Goal: Transaction & Acquisition: Download file/media

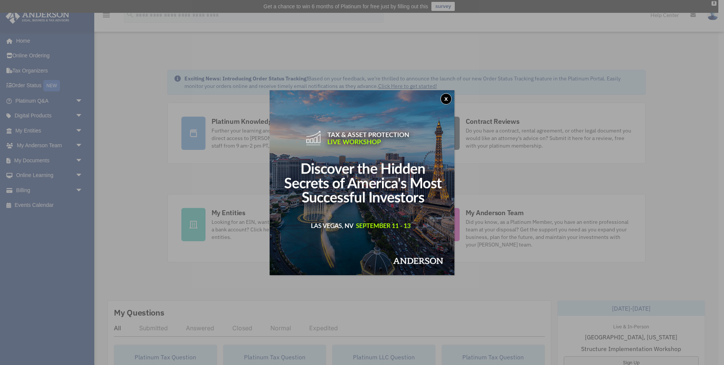
click at [448, 97] on button "x" at bounding box center [446, 98] width 11 height 11
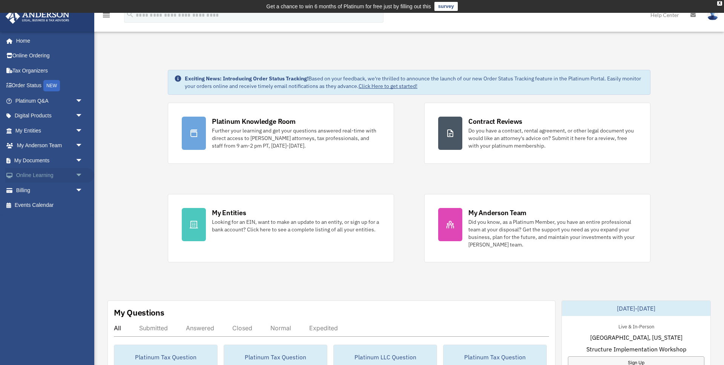
click at [79, 173] on span "arrow_drop_down" at bounding box center [82, 175] width 15 height 15
click at [81, 158] on span "arrow_drop_down" at bounding box center [82, 160] width 15 height 15
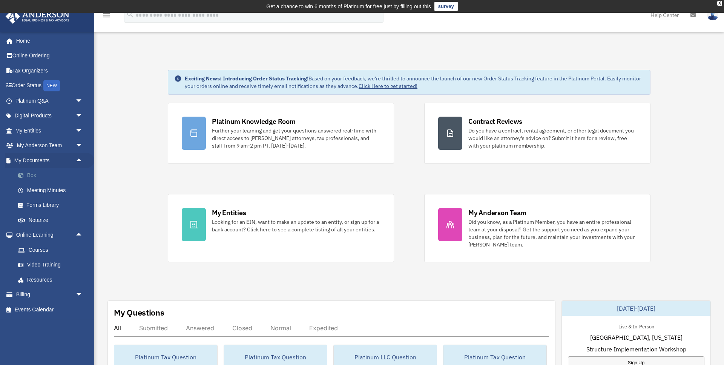
click at [54, 177] on link "Box" at bounding box center [53, 175] width 84 height 15
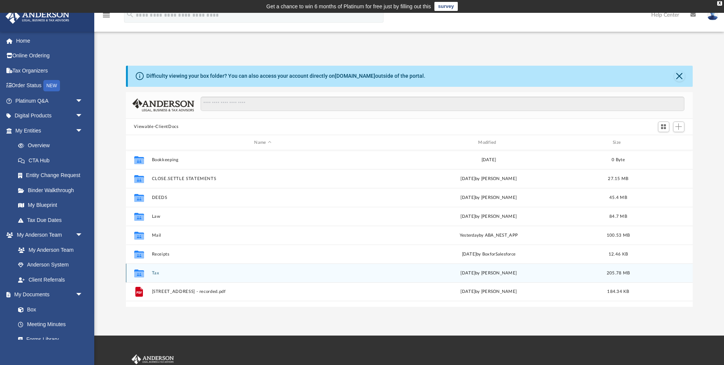
click at [140, 272] on icon "grid" at bounding box center [139, 274] width 10 height 6
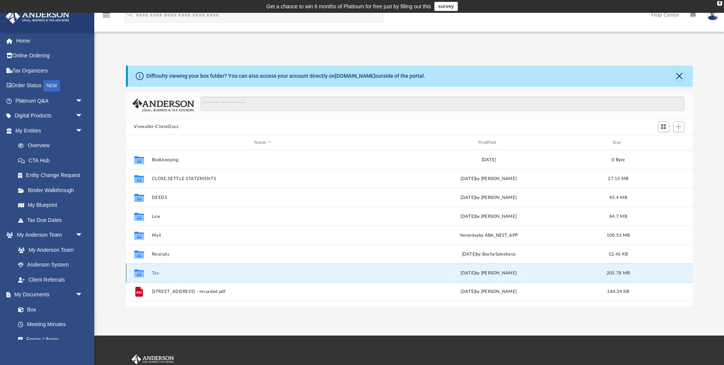
click at [159, 273] on button "Tax" at bounding box center [263, 272] width 223 height 5
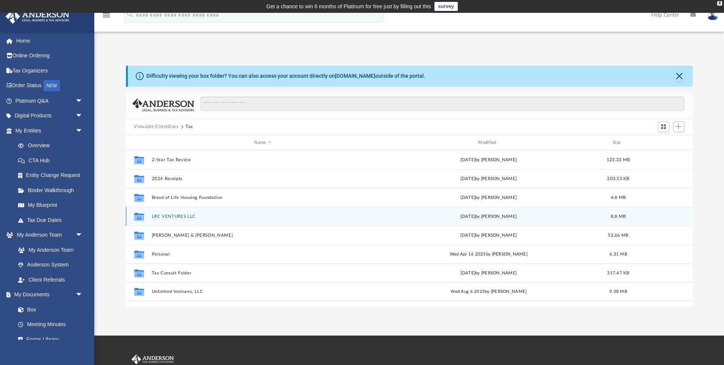
click at [175, 217] on button "LRC VENTURES LLC" at bounding box center [263, 216] width 223 height 5
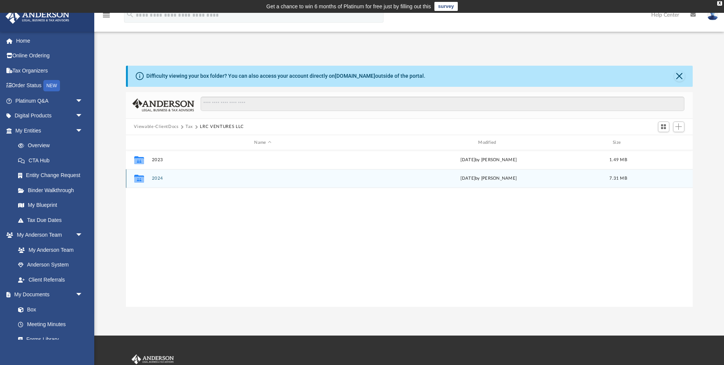
click at [157, 177] on button "2024" at bounding box center [263, 178] width 223 height 5
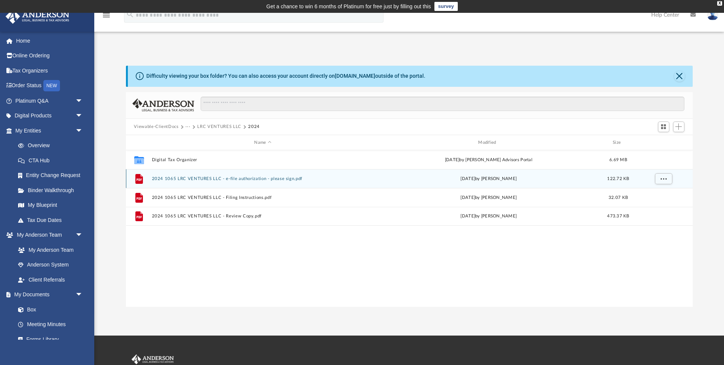
click at [291, 179] on button "2024 1065 LRC VENTURES LLC - e-file authorization - please sign.pdf" at bounding box center [263, 178] width 223 height 5
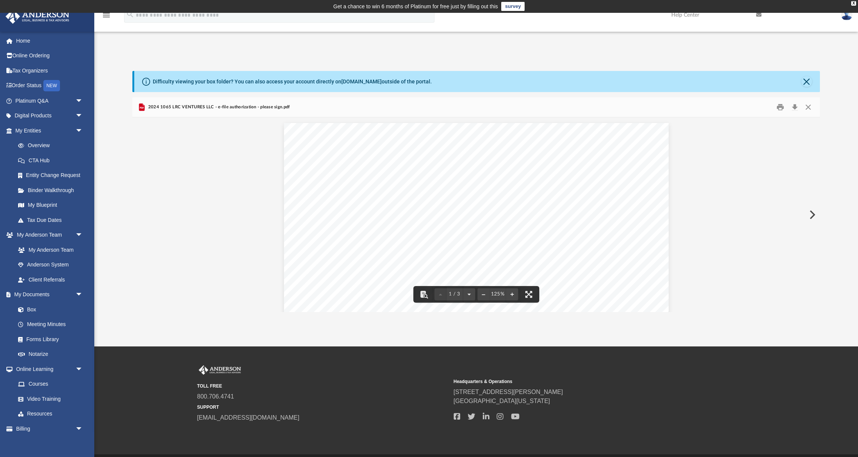
click at [724, 80] on button "Close" at bounding box center [806, 81] width 11 height 11
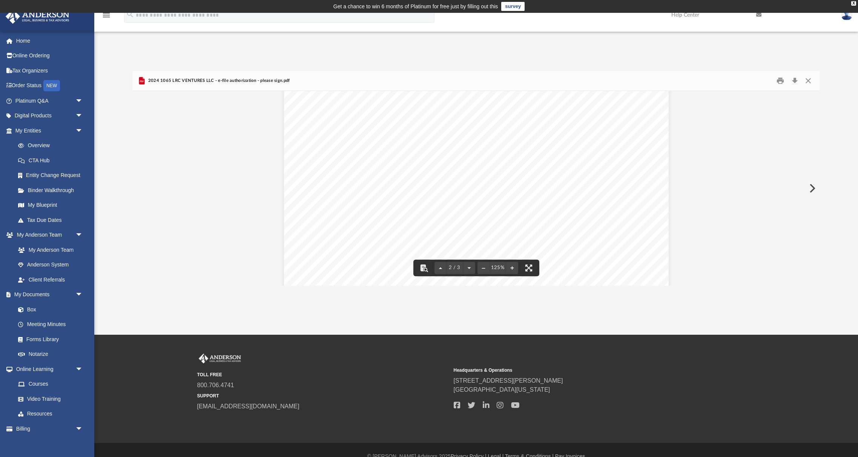
scroll to position [697, 0]
click at [363, 240] on div "FEDERAL EMPLOYER IDENTIFICATION NUMBER NAME OF COMPANY ADDRESS OF COMPANY TELEP…" at bounding box center [476, 158] width 385 height 498
click at [342, 244] on div "FEDERAL EMPLOYER IDENTIFICATION NUMBER NAME OF COMPANY ADDRESS OF COMPANY TELEP…" at bounding box center [476, 158] width 385 height 498
click at [378, 242] on div "FEDERAL EMPLOYER IDENTIFICATION NUMBER NAME OF COMPANY ADDRESS OF COMPANY TELEP…" at bounding box center [476, 158] width 385 height 498
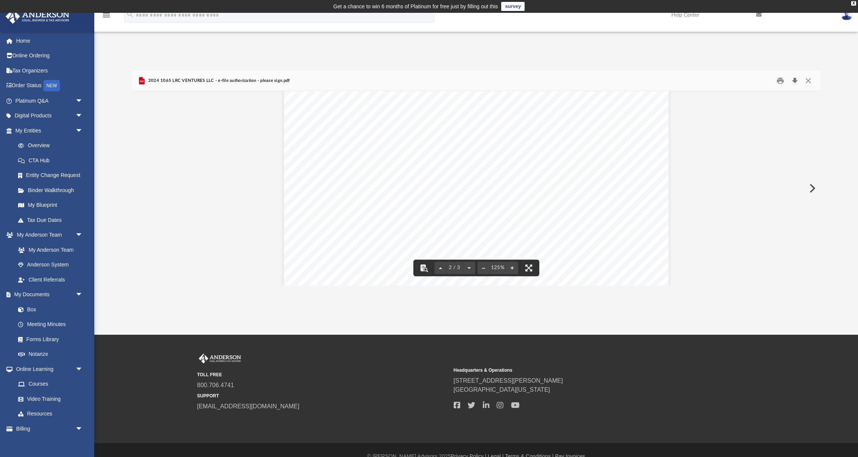
click at [724, 81] on button "Download" at bounding box center [795, 81] width 14 height 12
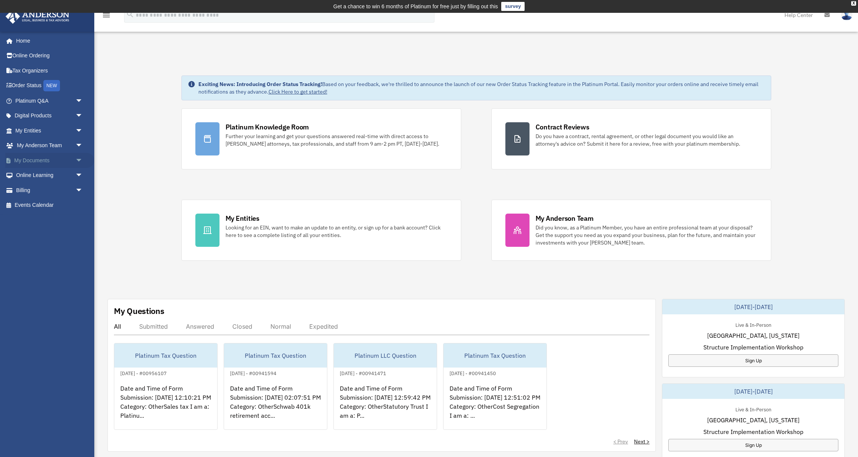
click at [78, 161] on span "arrow_drop_down" at bounding box center [82, 160] width 15 height 15
click at [48, 177] on link "Box" at bounding box center [53, 175] width 84 height 15
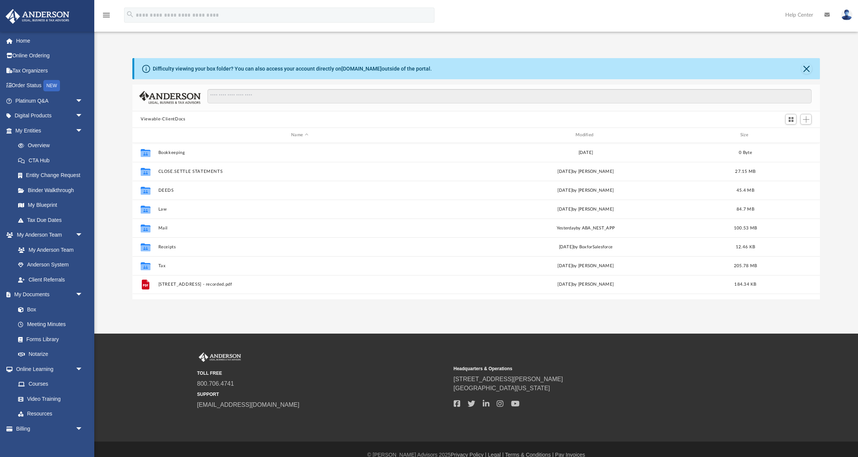
scroll to position [172, 687]
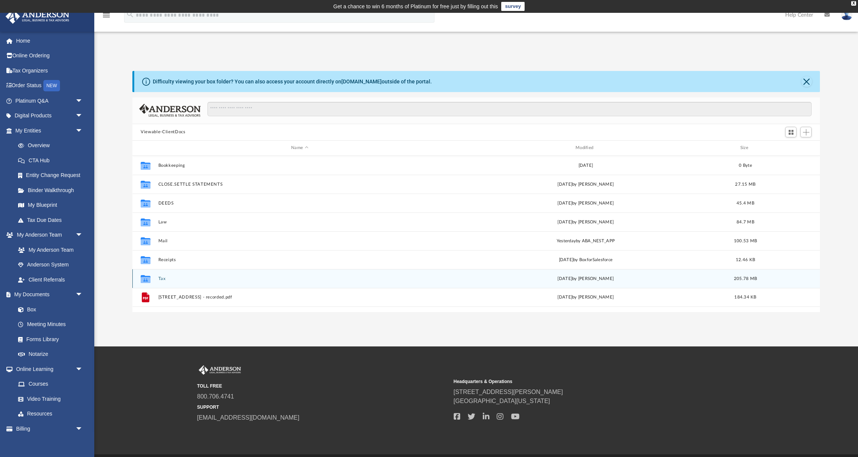
click at [160, 276] on button "Tax" at bounding box center [299, 278] width 283 height 5
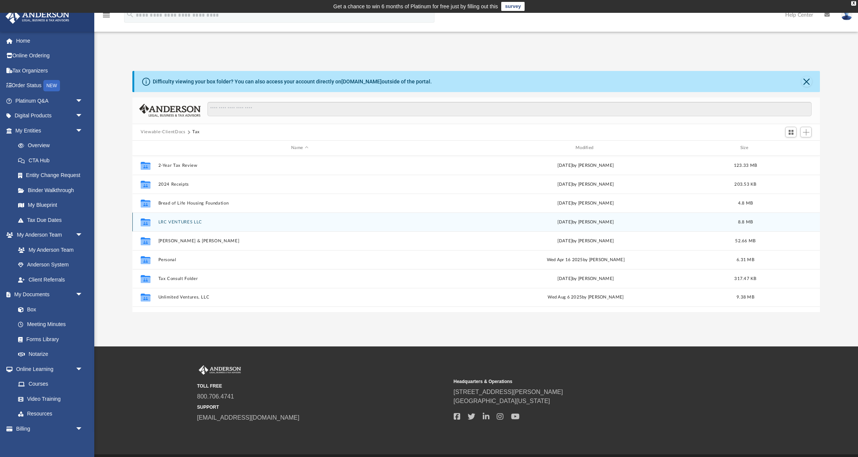
click at [189, 223] on button "LRC VENTURES LLC" at bounding box center [299, 221] width 283 height 5
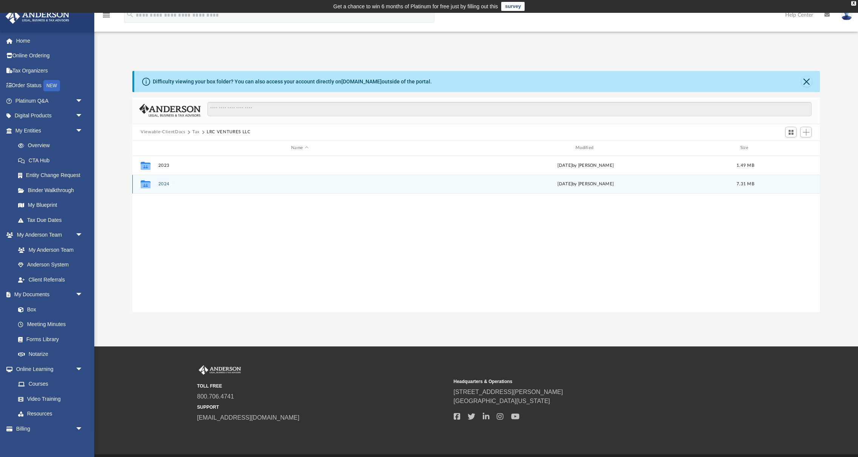
click at [160, 184] on button "2024" at bounding box center [299, 183] width 283 height 5
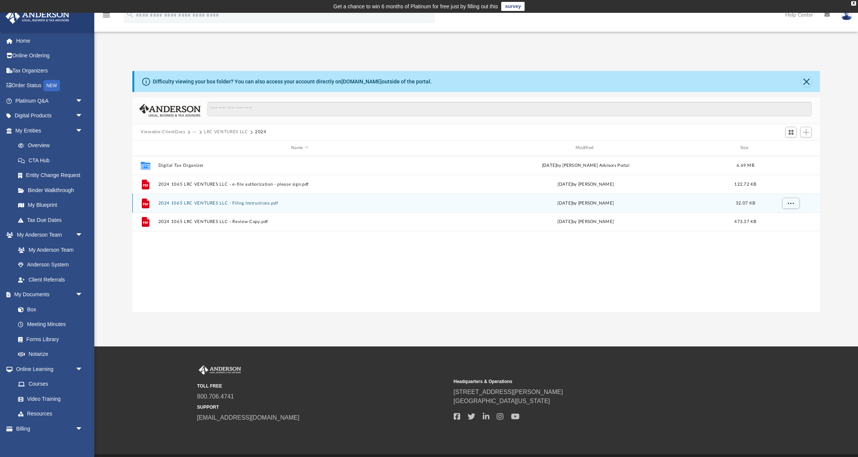
click at [267, 203] on button "2024 1065 LRC VENTURES LLC - Filing Instructions.pdf" at bounding box center [299, 202] width 283 height 5
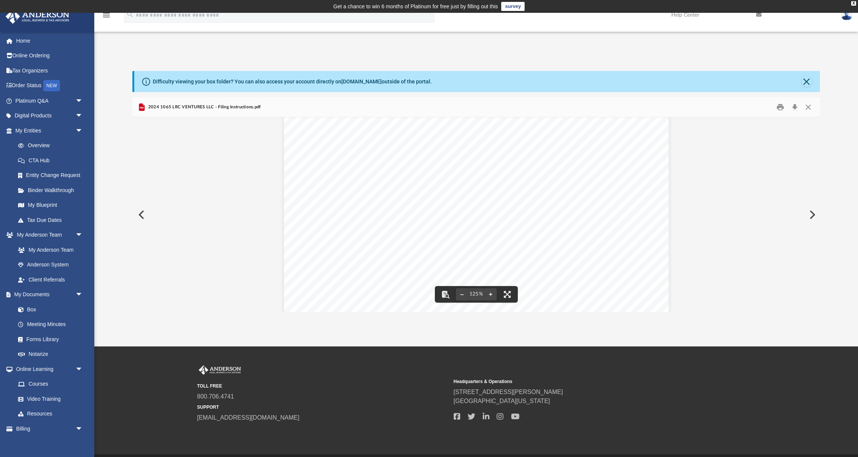
scroll to position [177, 0]
click at [793, 106] on button "Download" at bounding box center [795, 107] width 14 height 12
click at [143, 217] on button "Preview" at bounding box center [140, 214] width 17 height 21
click at [809, 215] on button "Preview" at bounding box center [811, 214] width 17 height 21
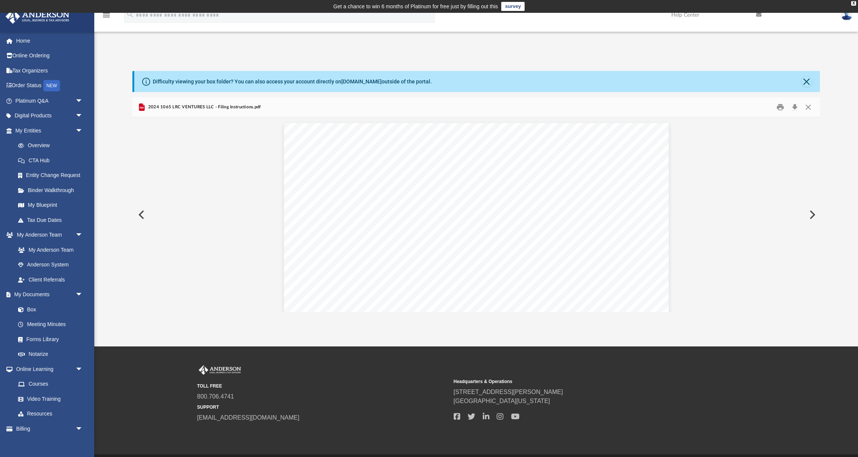
click at [813, 214] on button "Preview" at bounding box center [811, 214] width 17 height 21
click at [793, 106] on button "Download" at bounding box center [795, 107] width 14 height 12
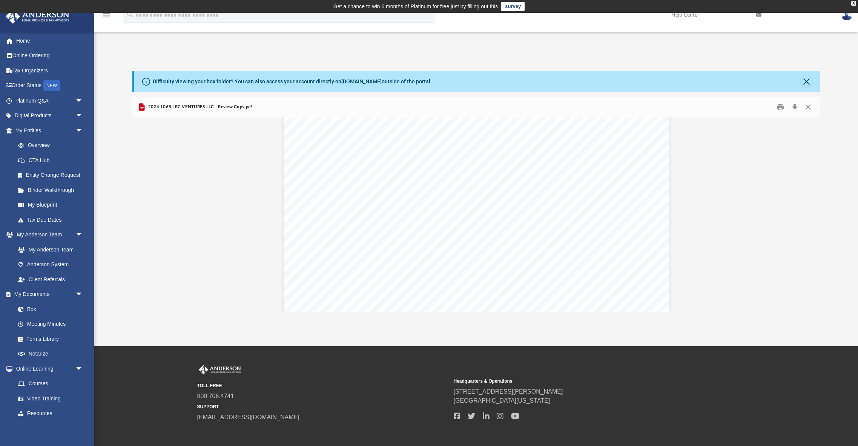
scroll to position [7128, 0]
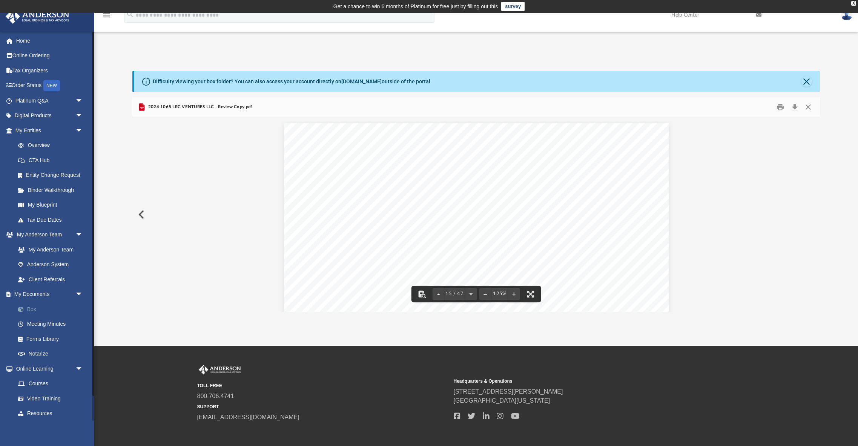
click at [29, 308] on link "Box" at bounding box center [53, 309] width 84 height 15
click at [140, 212] on button "Preview" at bounding box center [140, 214] width 17 height 21
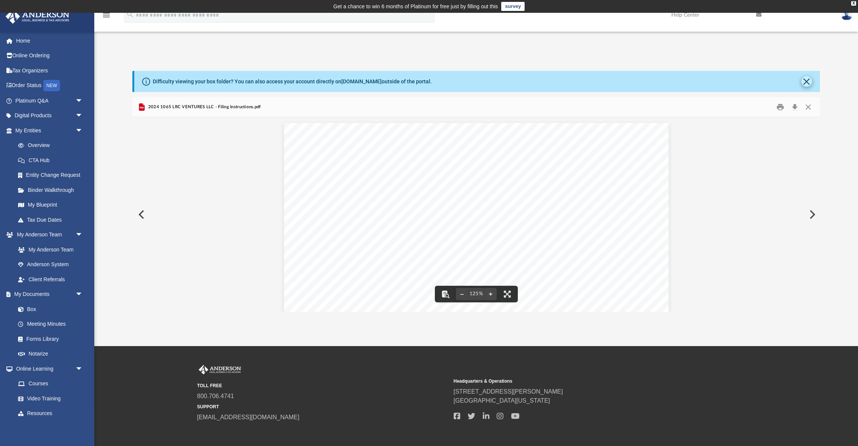
click at [804, 80] on button "Close" at bounding box center [806, 81] width 11 height 11
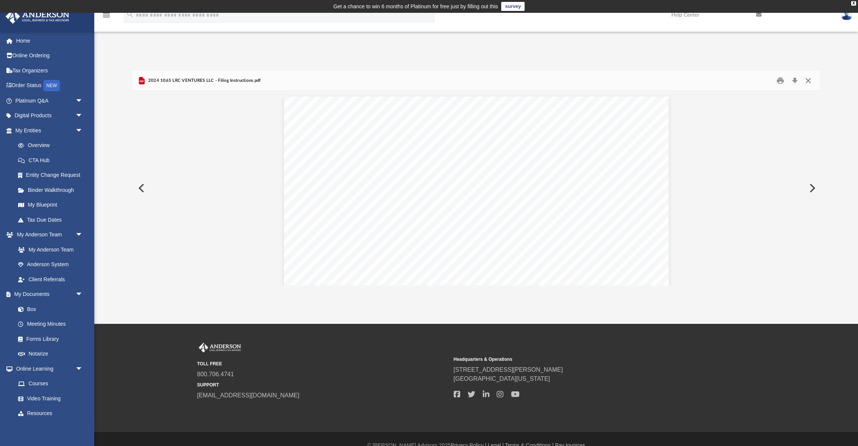
click at [809, 81] on button "Close" at bounding box center [808, 81] width 14 height 12
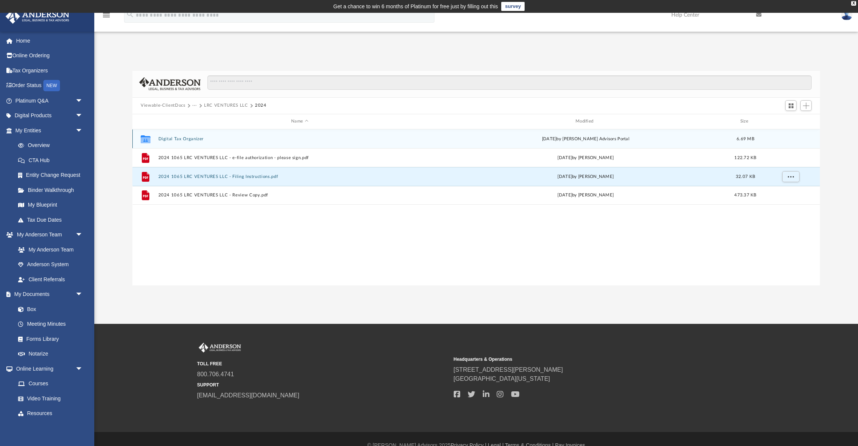
click at [401, 139] on button "Digital Tax Organizer" at bounding box center [299, 138] width 283 height 5
